Goal: Check status: Check status

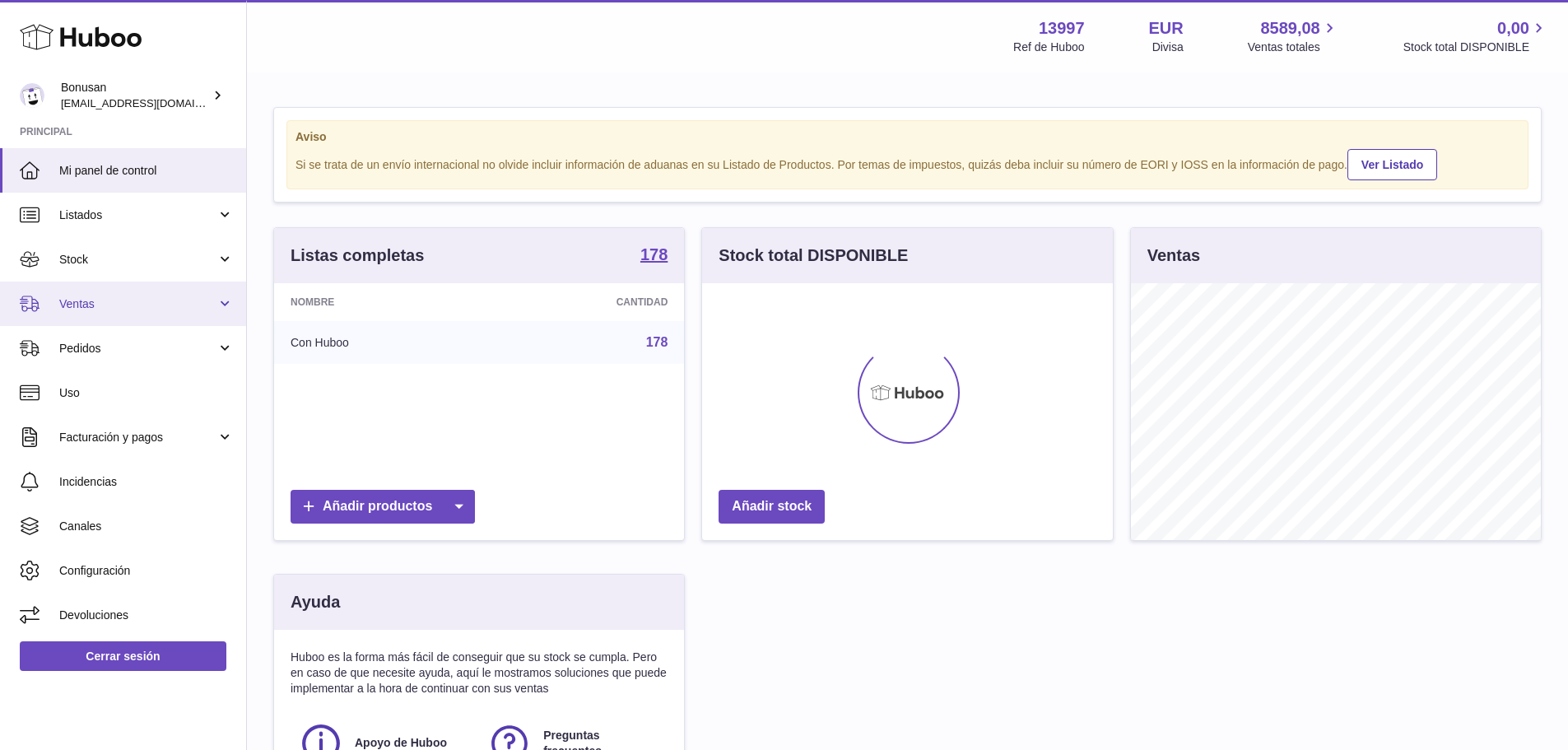
scroll to position [257, 411]
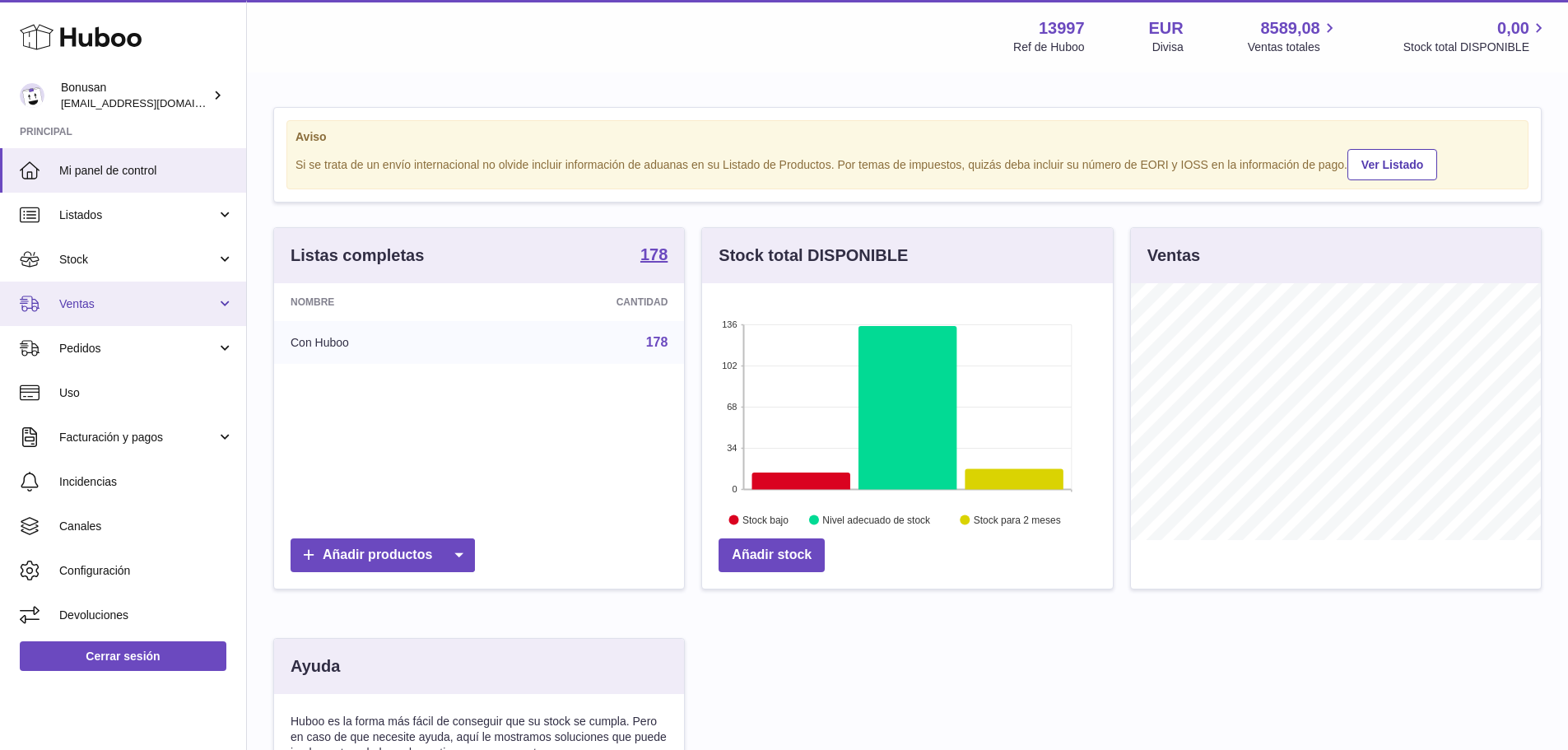
click at [147, 308] on span "Ventas" at bounding box center [138, 303] width 157 height 16
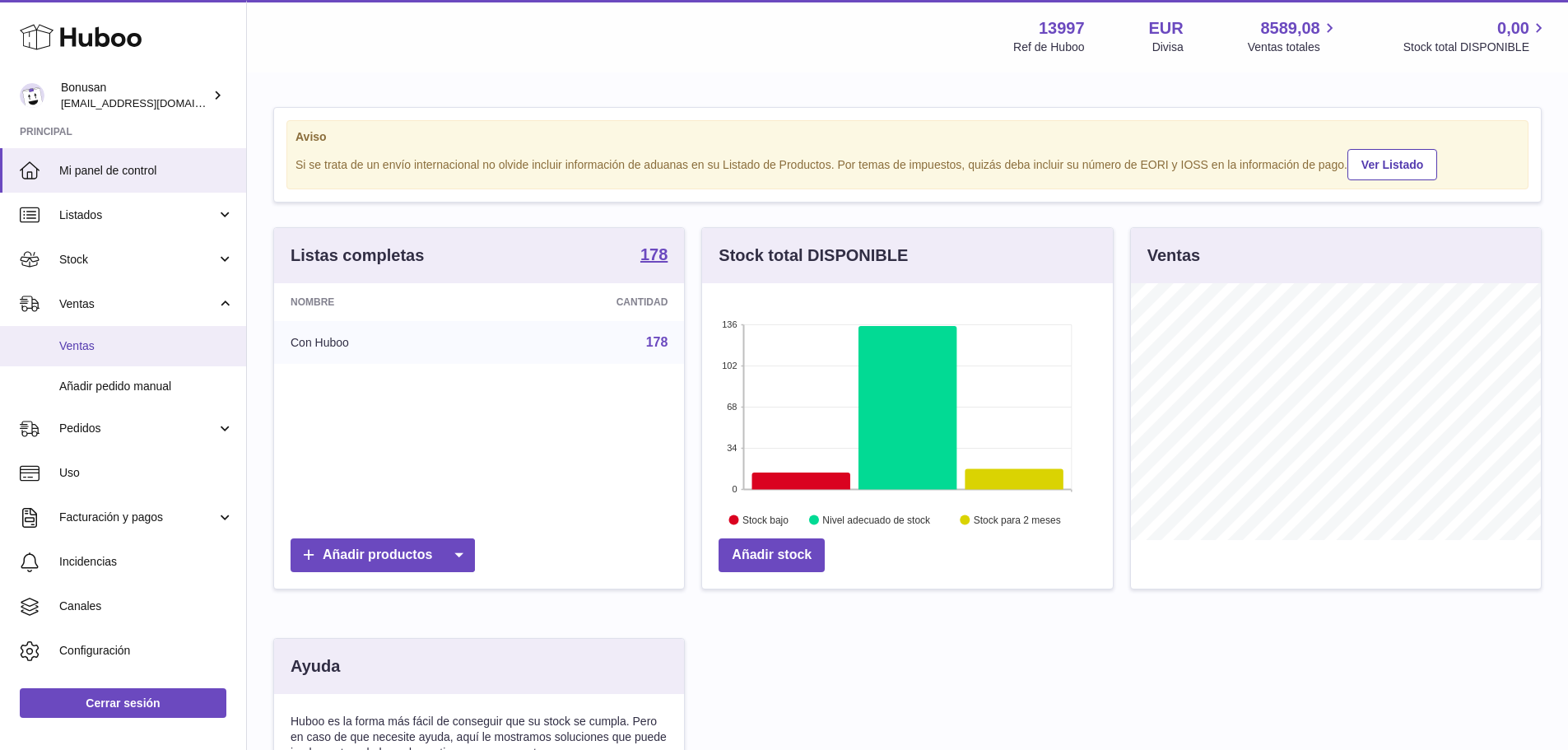
click at [144, 343] on span "Ventas" at bounding box center [146, 345] width 174 height 16
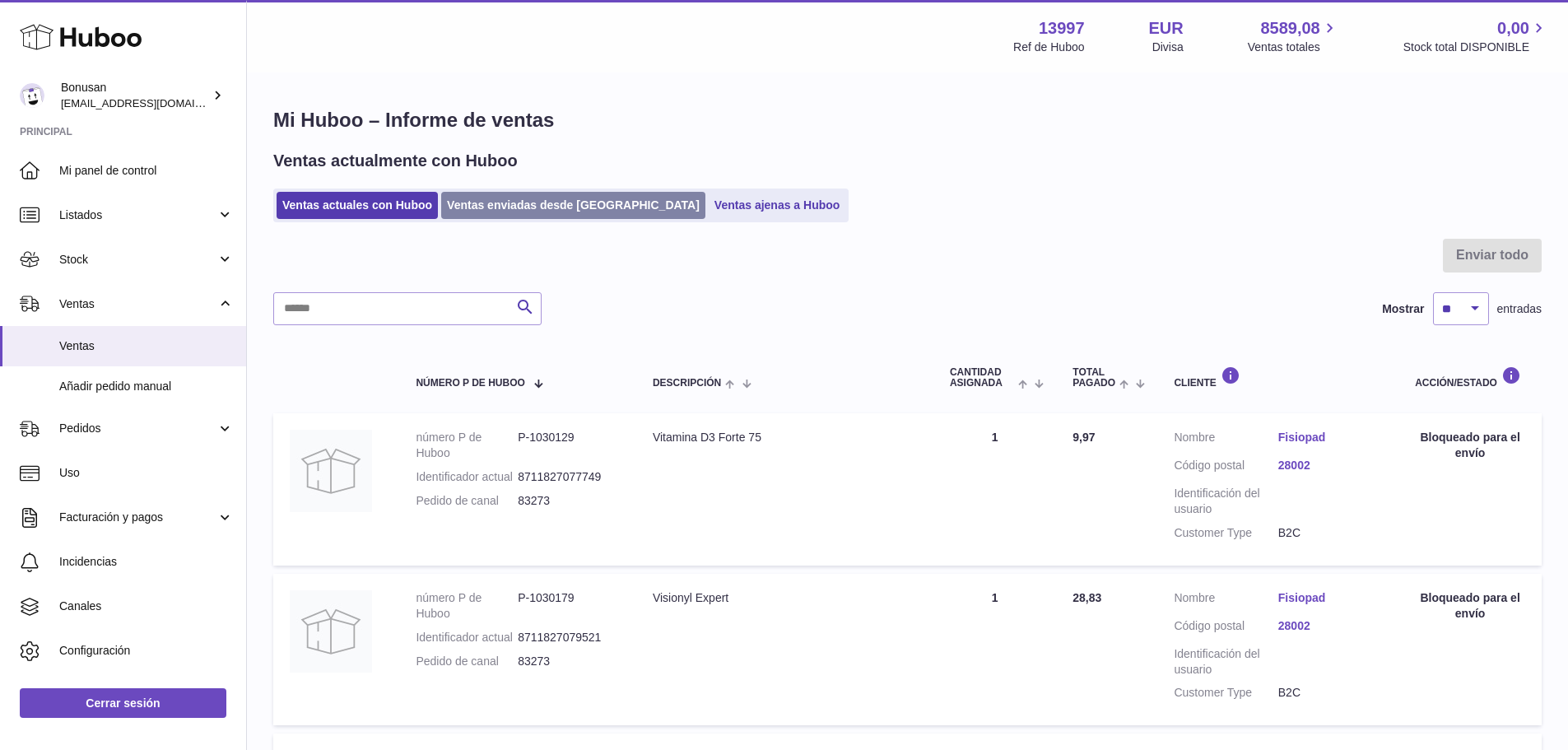
click at [580, 202] on link "Ventas enviadas desde [GEOGRAPHIC_DATA]" at bounding box center [573, 206] width 264 height 27
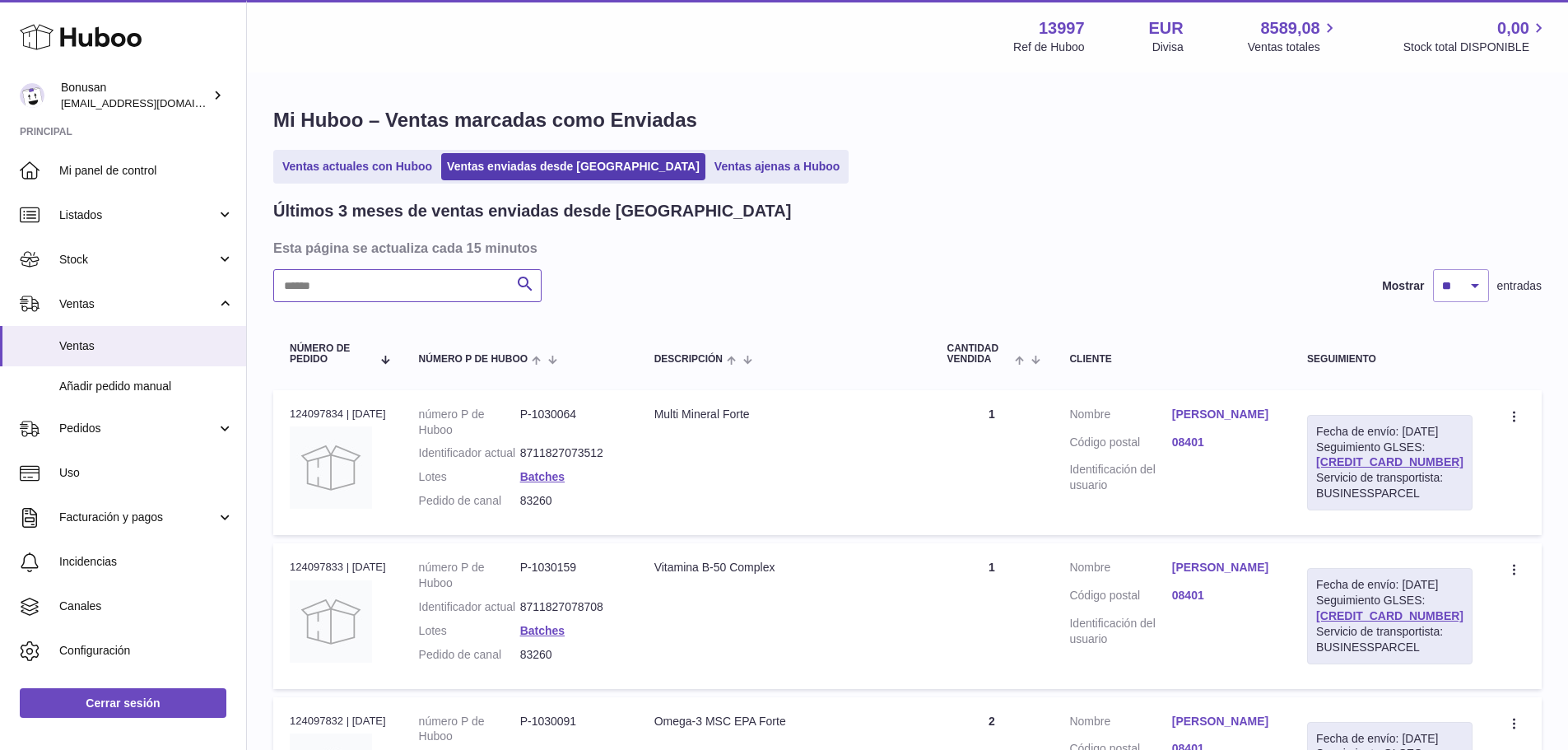
click at [420, 290] on input "text" at bounding box center [407, 286] width 268 height 33
paste input "********"
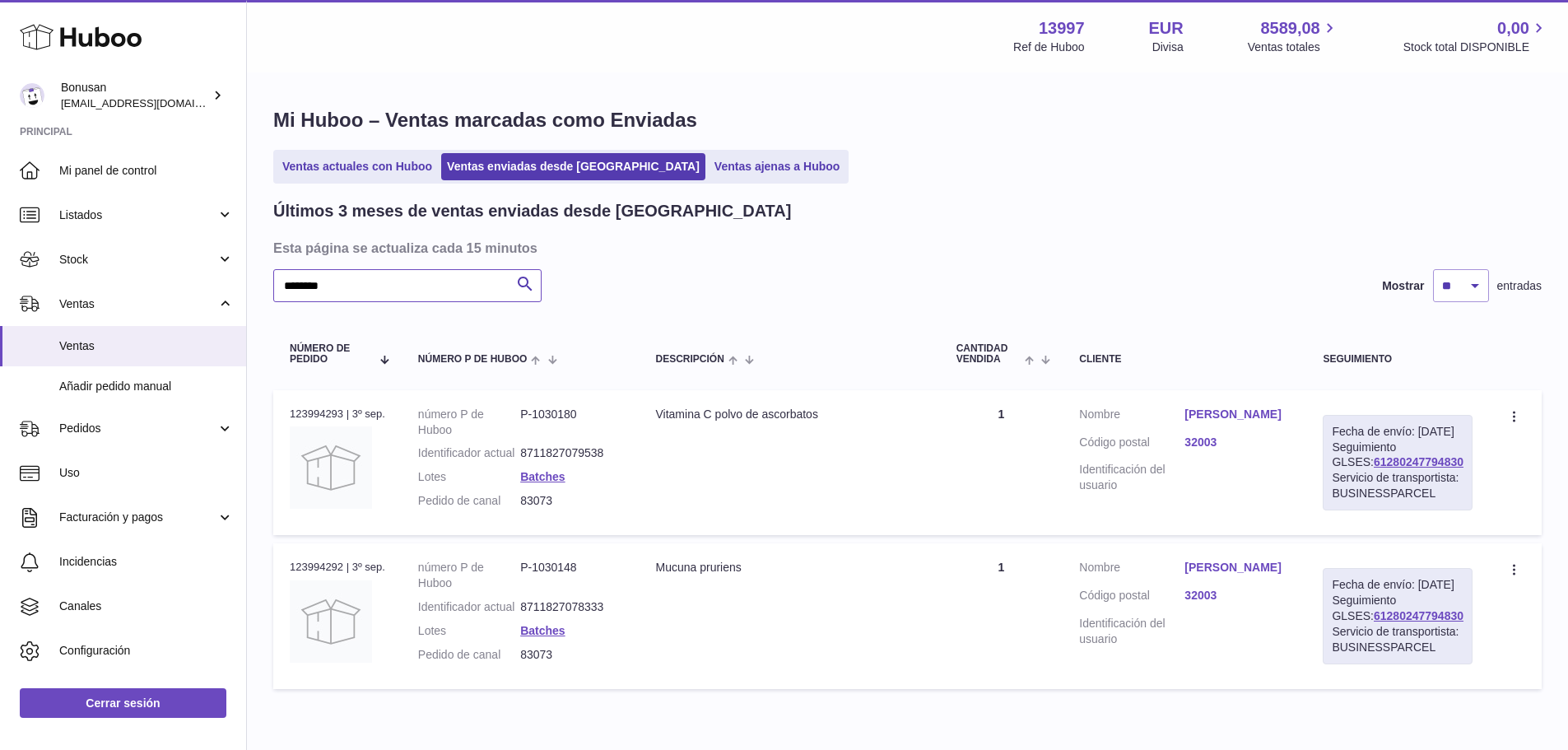
type input "********"
drag, startPoint x: 1447, startPoint y: 479, endPoint x: 1342, endPoint y: 478, distance: 105.0
click at [1342, 478] on div "Fecha de envío: [DATE] Seguimiento GLSES: 61280247794830 Servicio de transporti…" at bounding box center [1397, 462] width 150 height 96
copy link "61280247794830"
drag, startPoint x: 560, startPoint y: 520, endPoint x: 526, endPoint y: 516, distance: 34.2
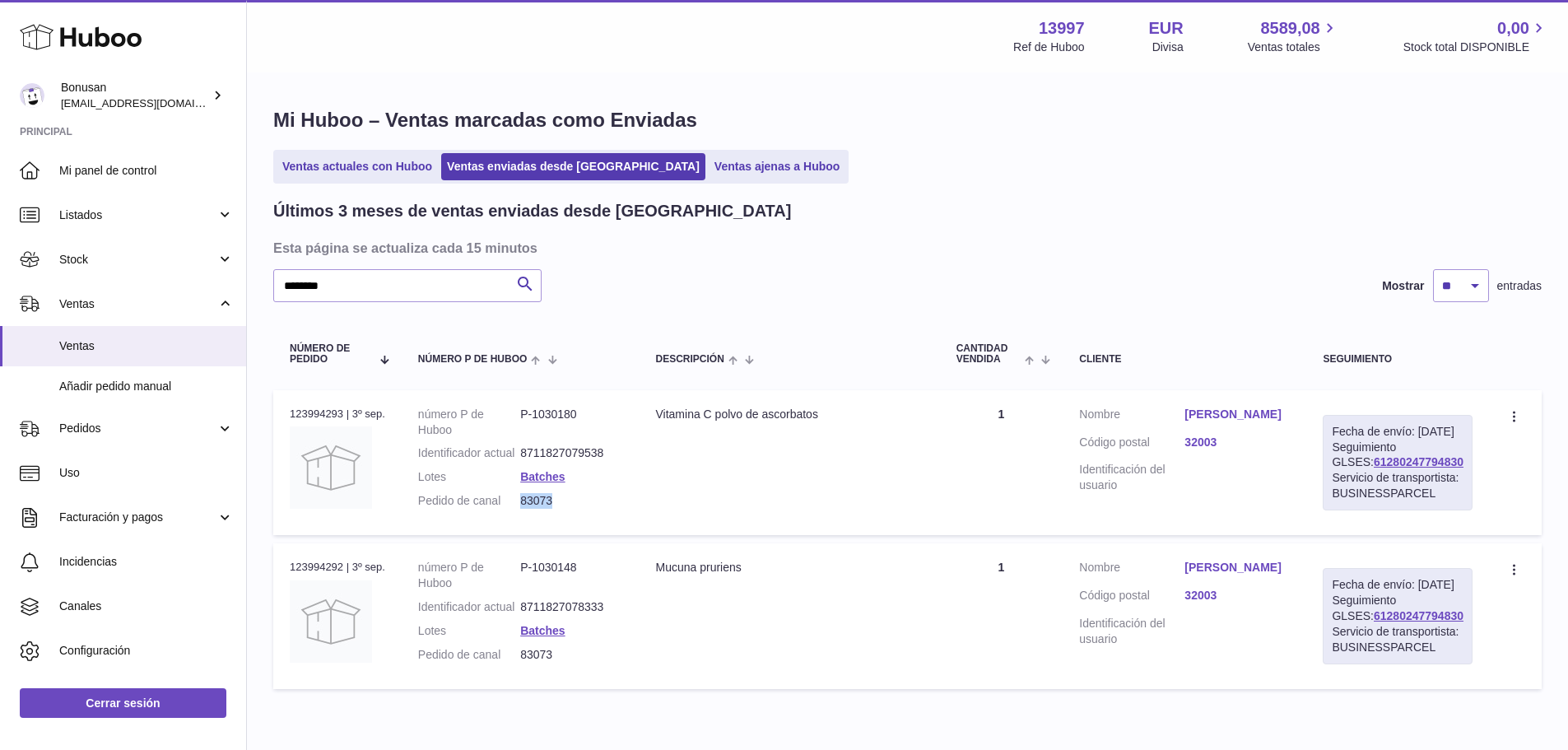
click at [526, 509] on dd "83073" at bounding box center [571, 501] width 102 height 16
copy dd "83073"
click at [1219, 417] on link "[PERSON_NAME]" at bounding box center [1237, 414] width 105 height 16
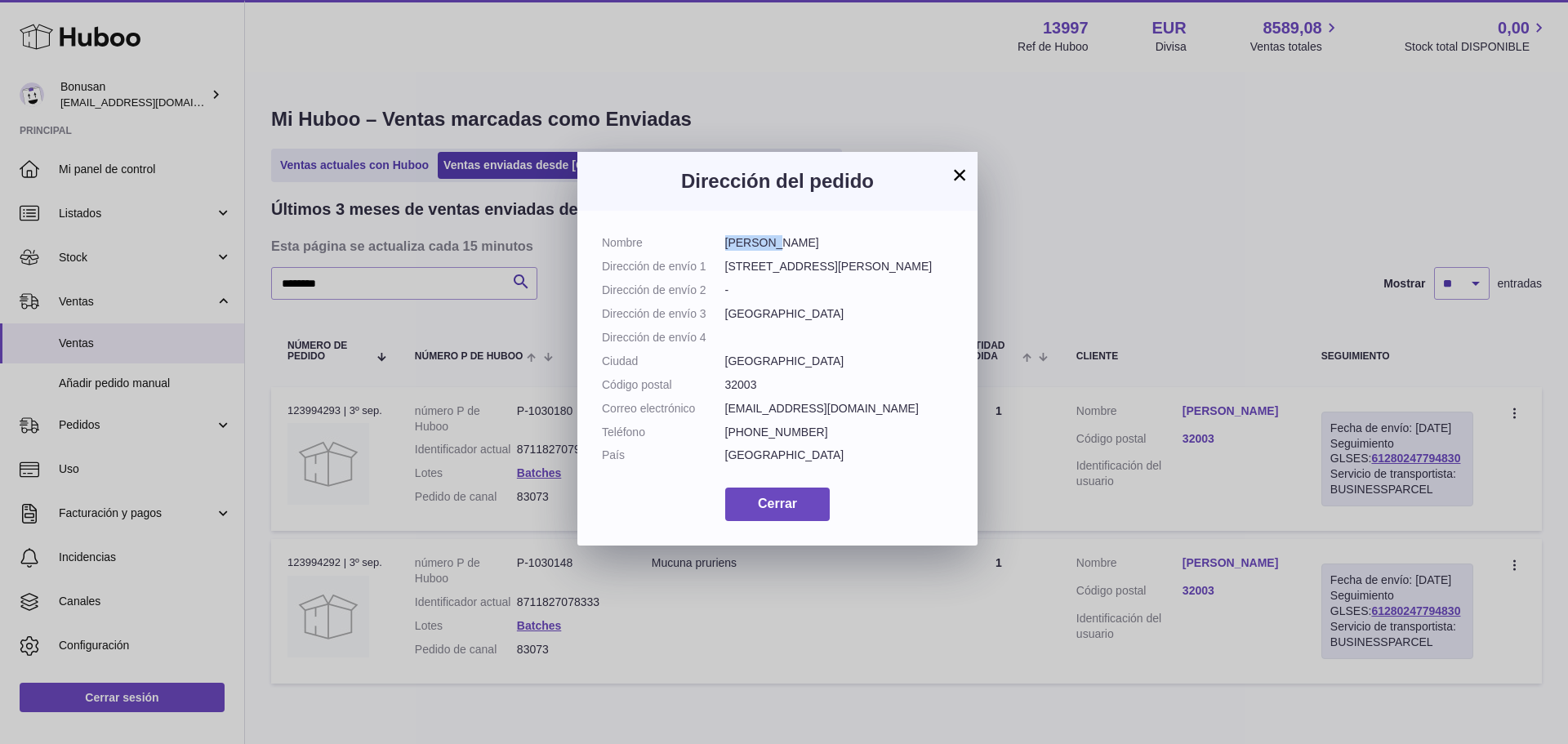
drag, startPoint x: 772, startPoint y: 247, endPoint x: 728, endPoint y: 246, distance: 44.0
click at [728, 246] on dd "[PERSON_NAME]" at bounding box center [839, 243] width 228 height 15
copy dd "[PERSON_NAME]"
